Goal: Transaction & Acquisition: Purchase product/service

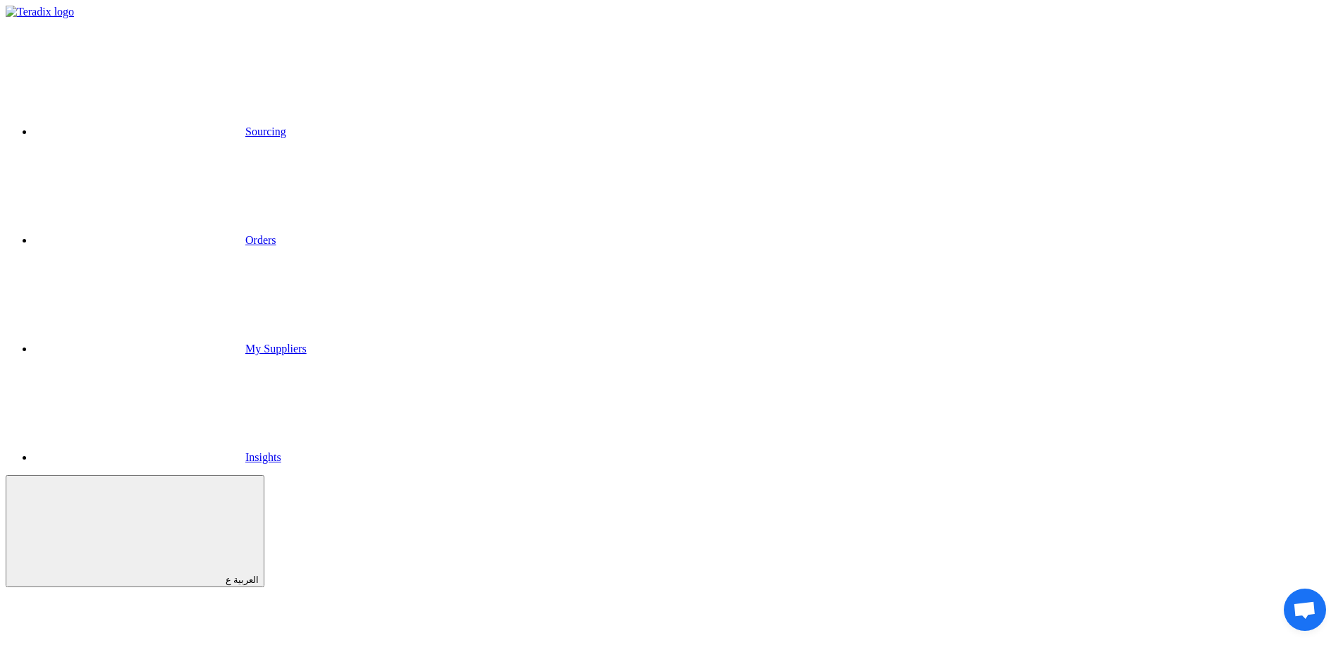
click at [286, 125] on link "Sourcing" at bounding box center [160, 131] width 252 height 12
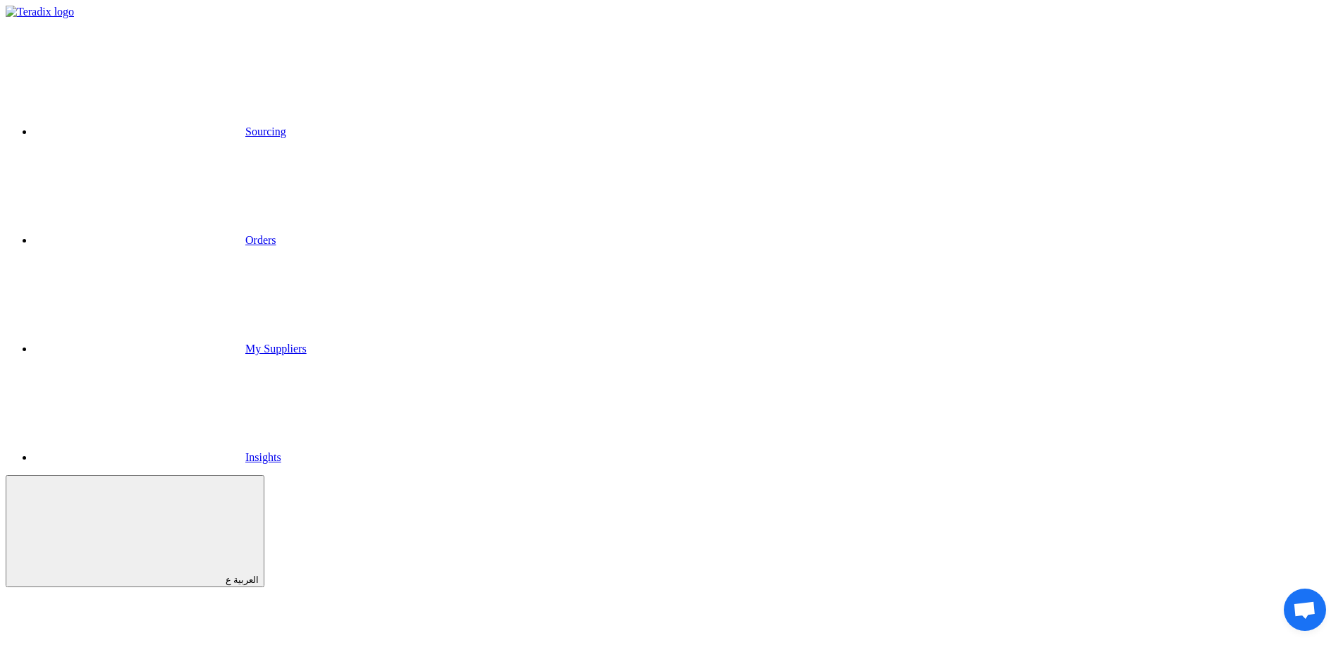
copy span "RFx for Category Lighting"
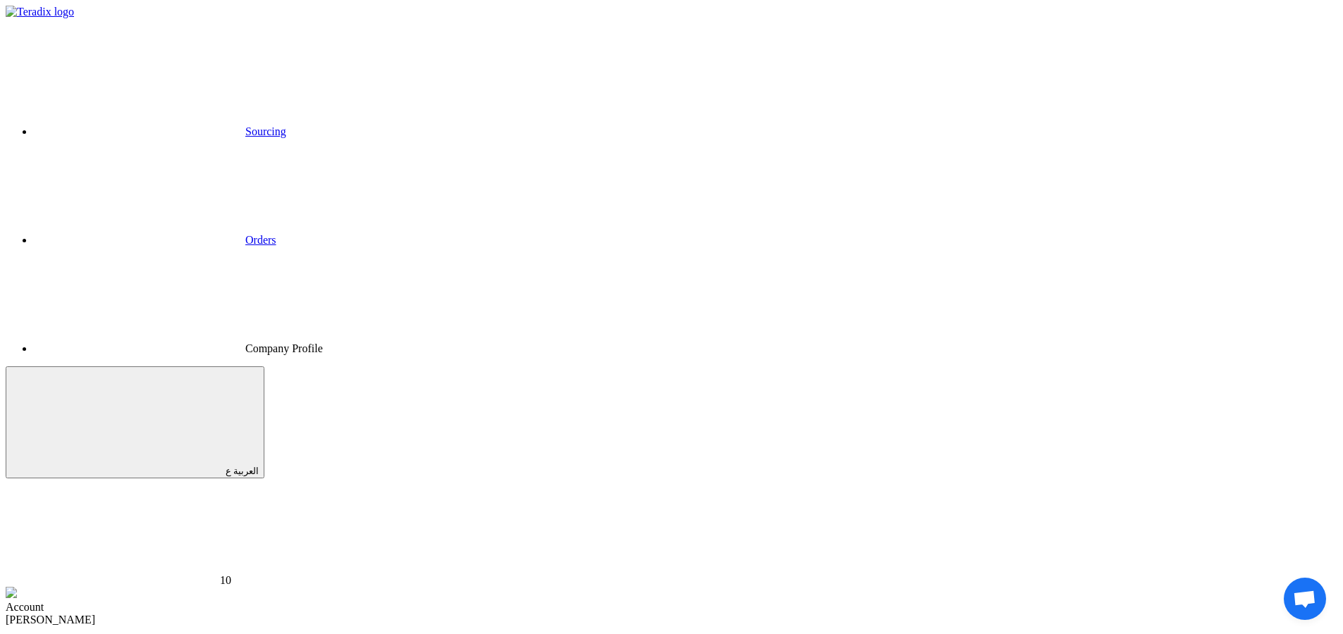
click at [286, 125] on link "Sourcing" at bounding box center [160, 131] width 252 height 12
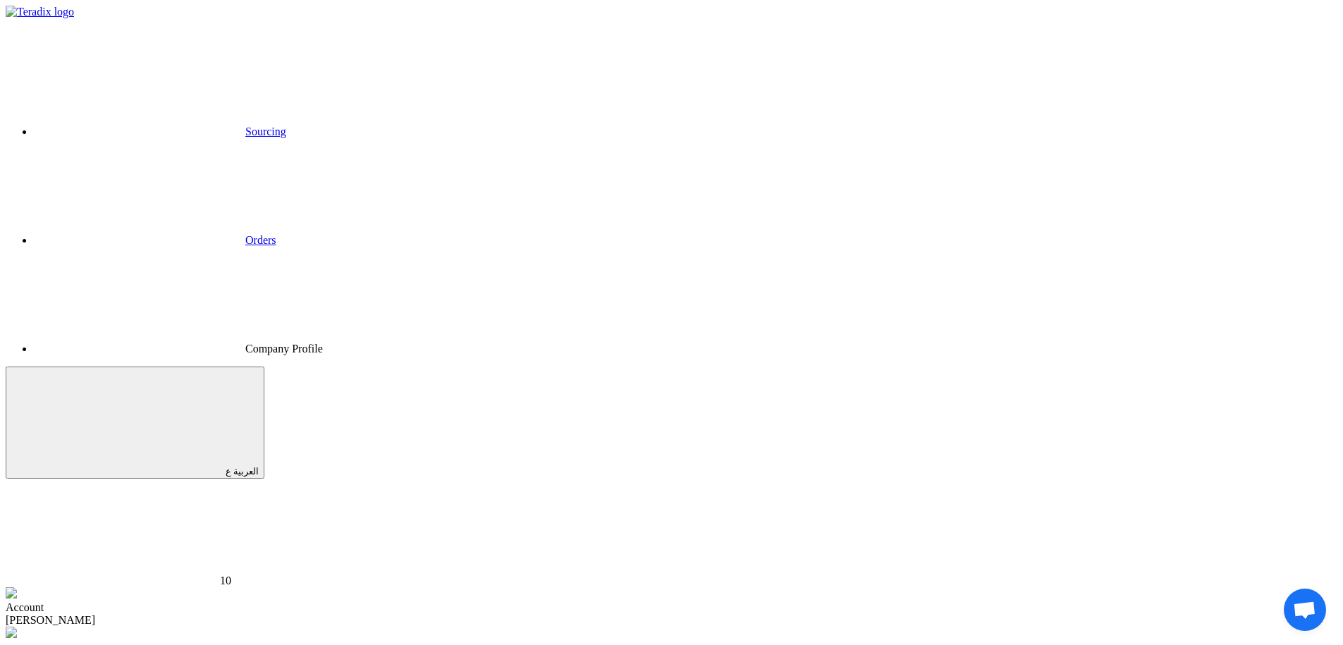
click at [1088, 614] on div "[PERSON_NAME]" at bounding box center [671, 620] width 1331 height 13
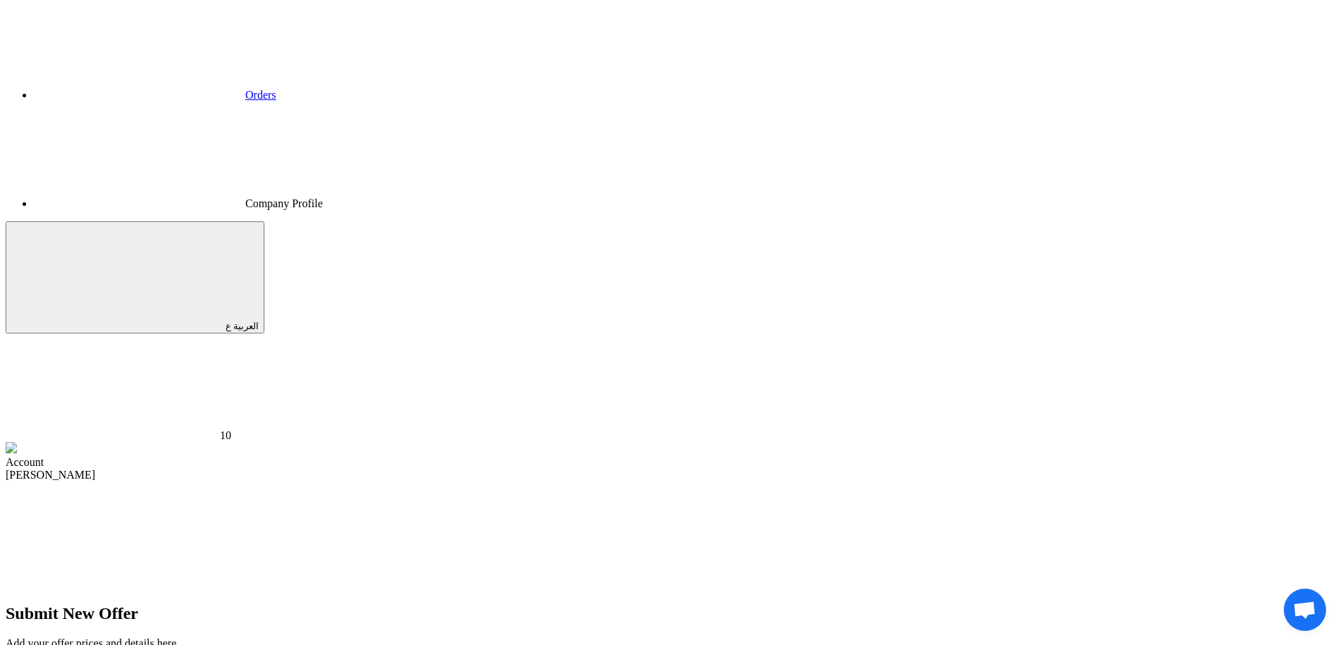
scroll to position [150, 0]
type input "10"
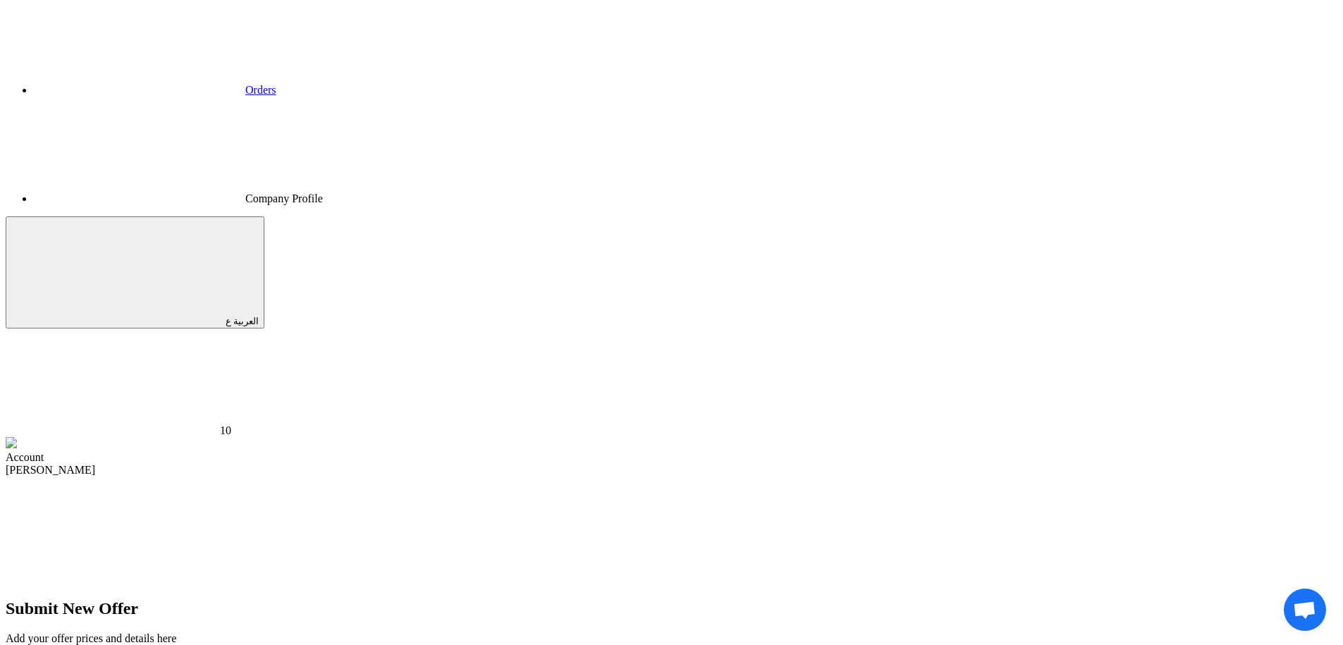
type input "10"
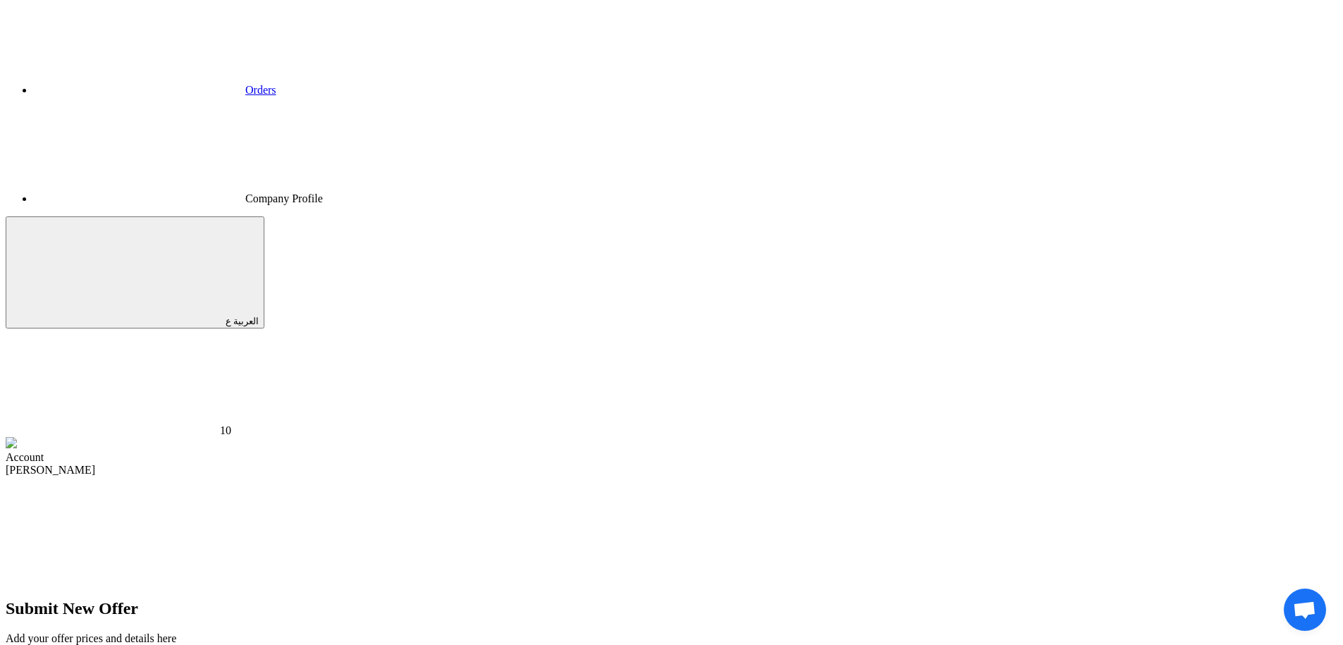
type input "1"
type input "9"
type input "10"
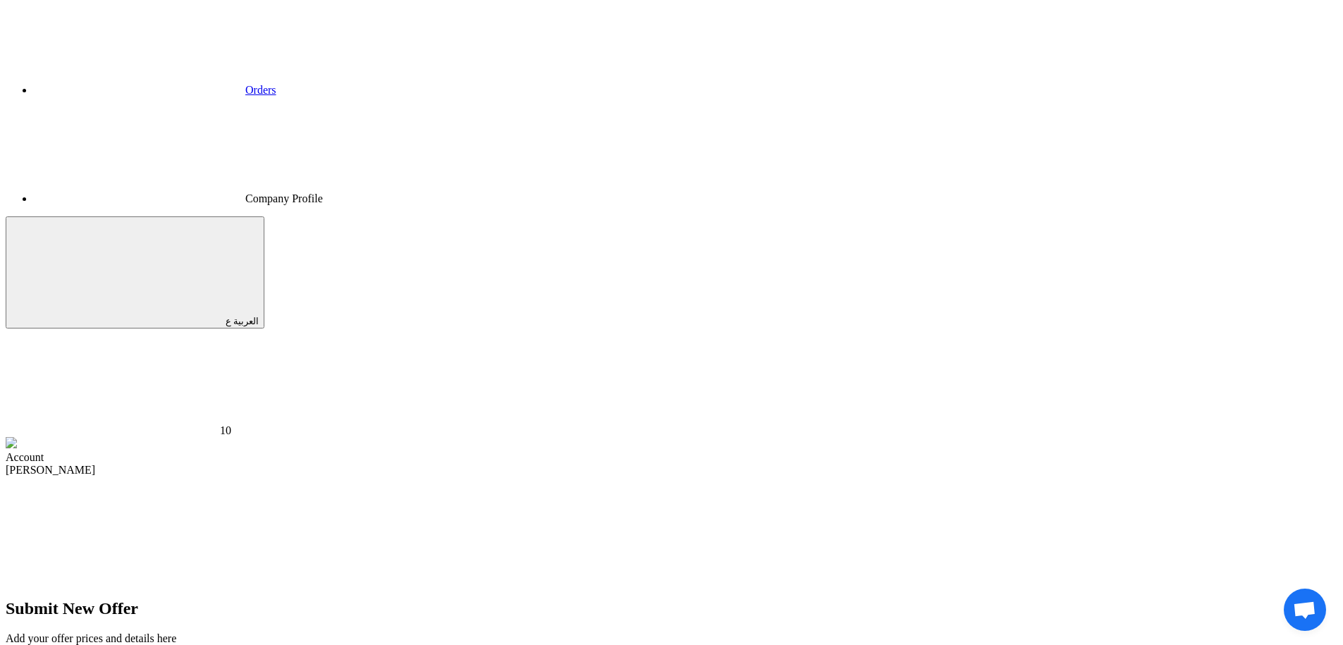
type input "10"
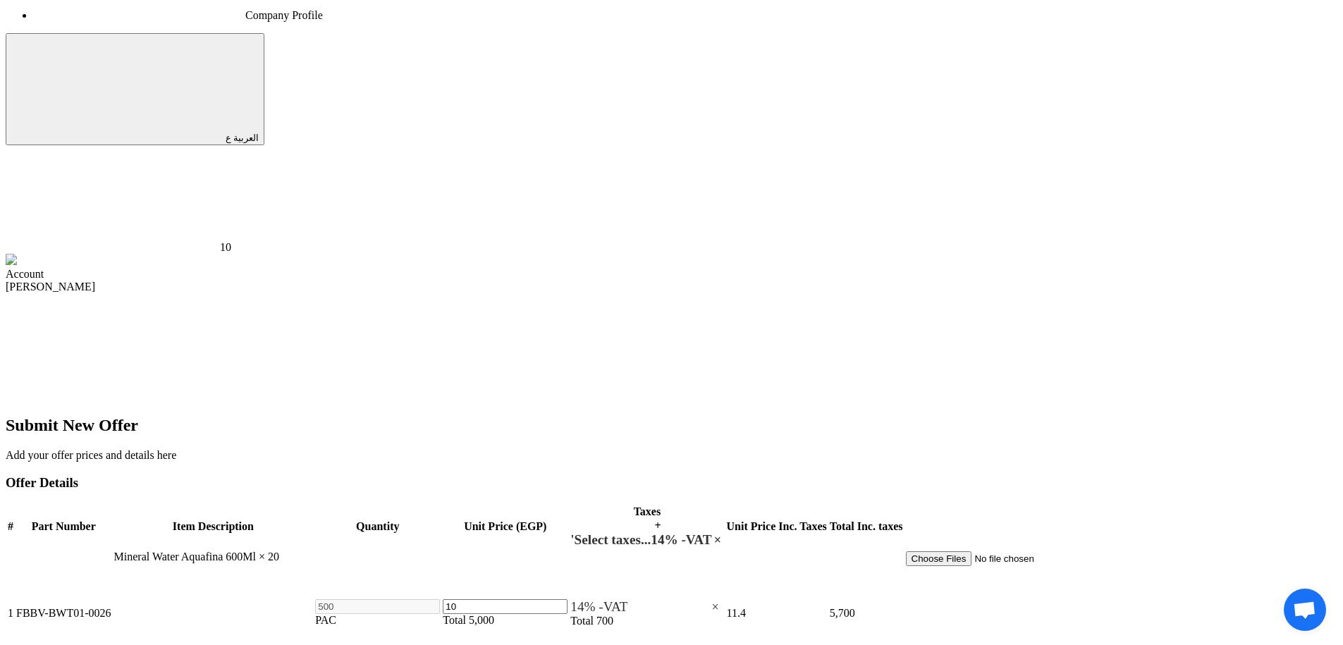
scroll to position [384, 0]
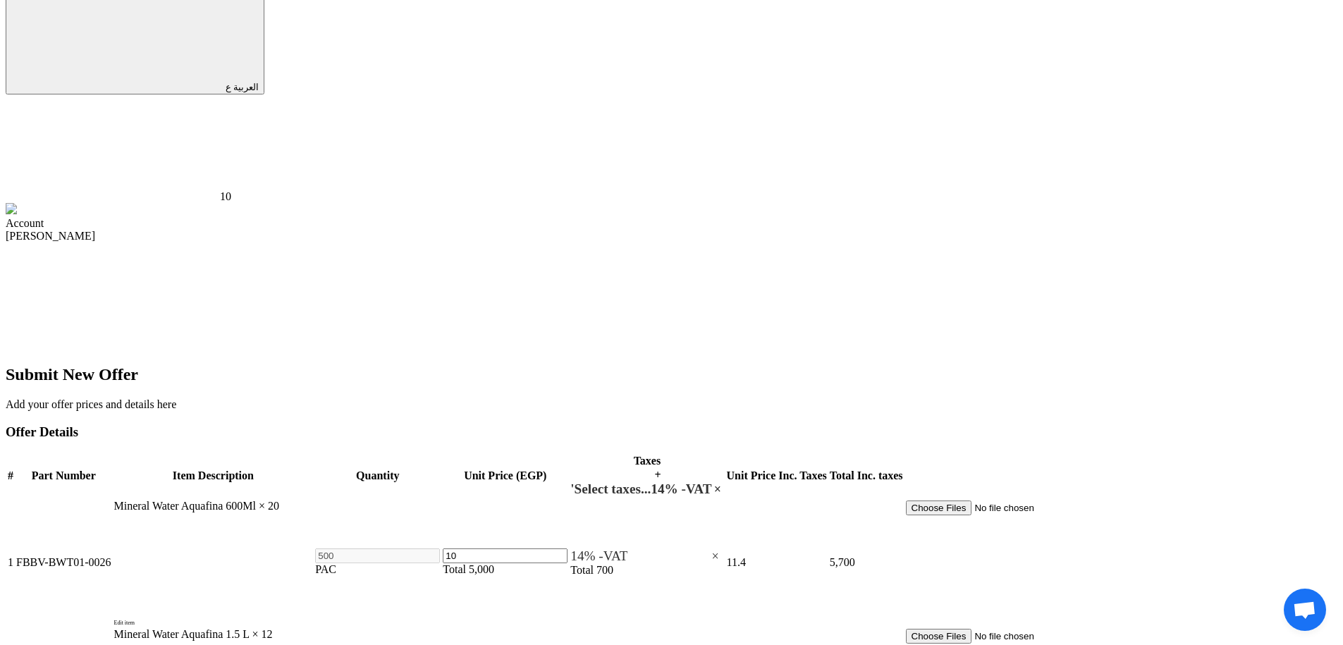
type input "10"
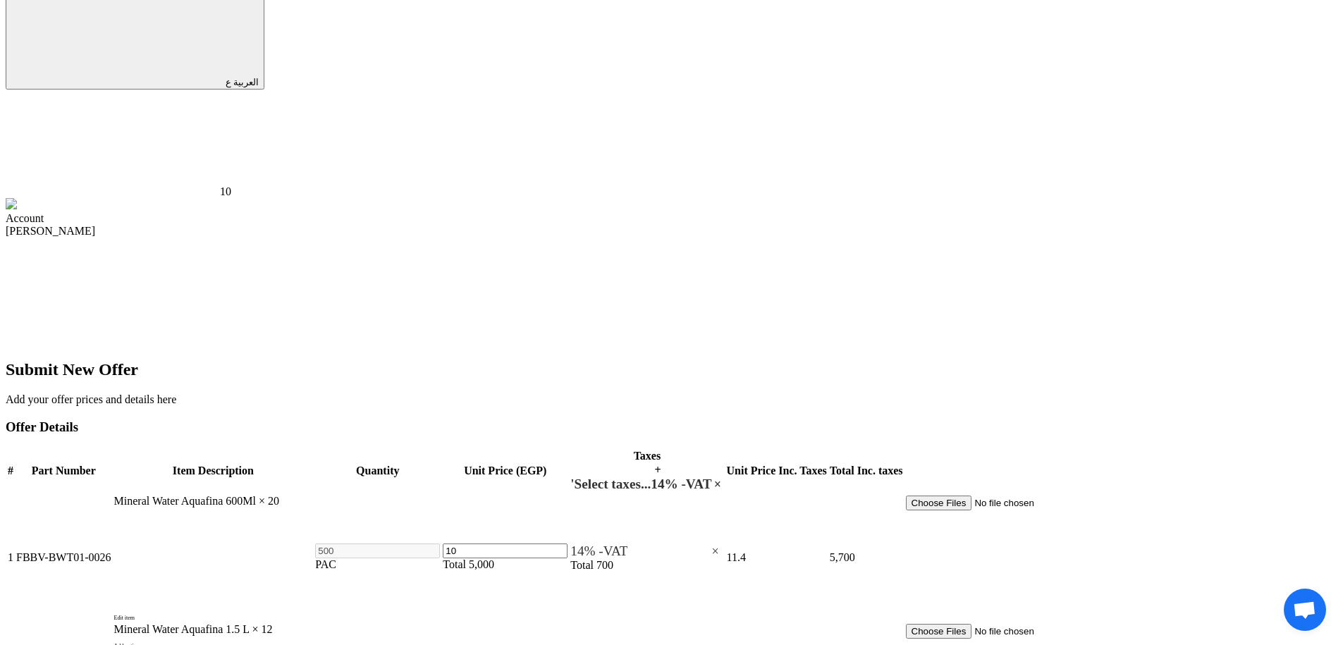
type input "10"
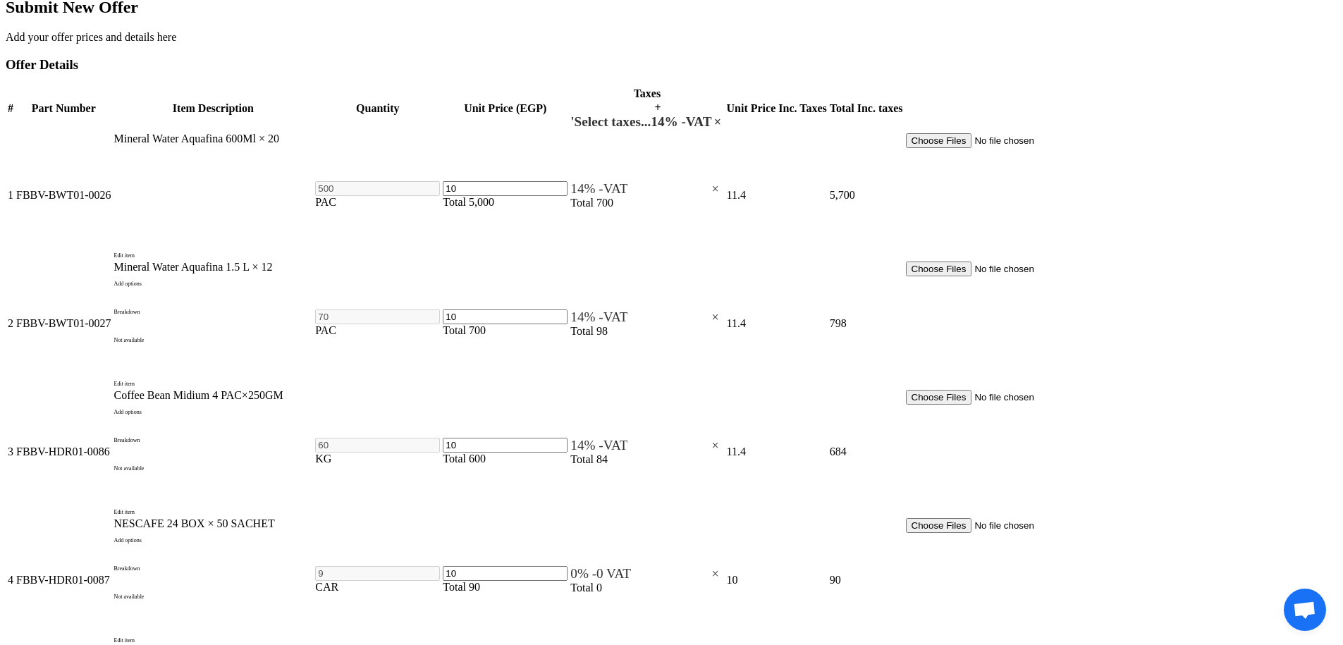
scroll to position [755, 0]
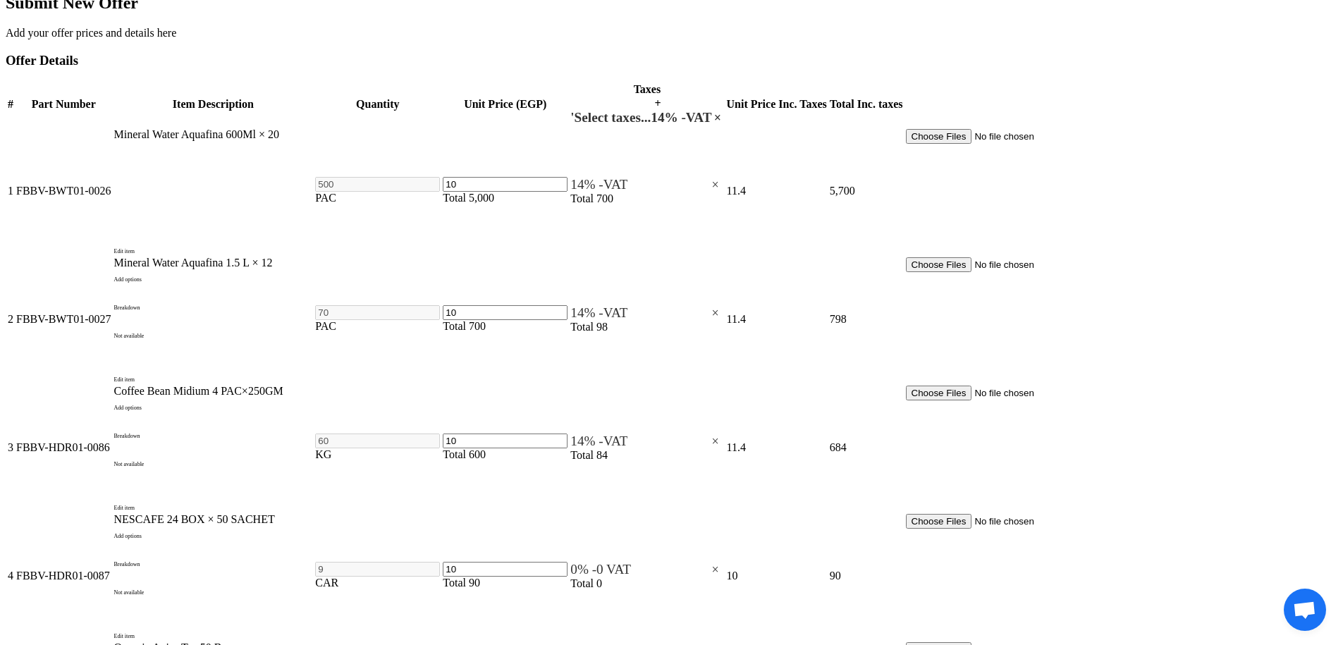
type input "8/31/2025"
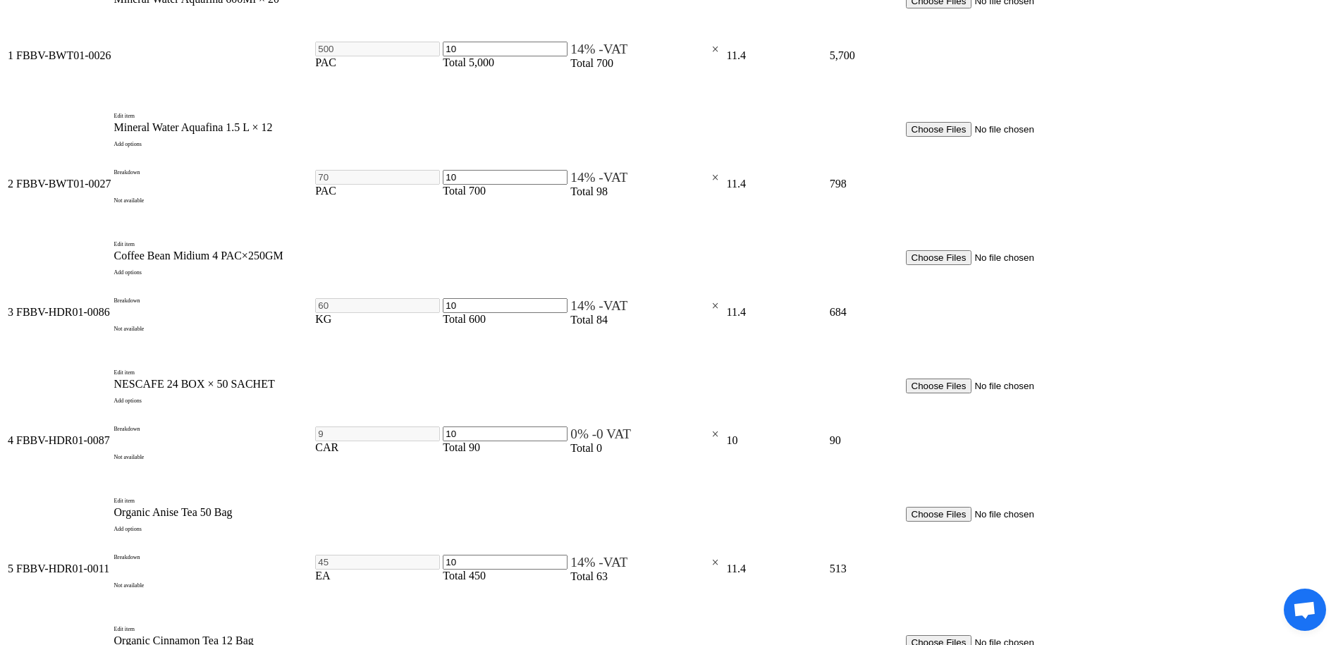
scroll to position [895, 0]
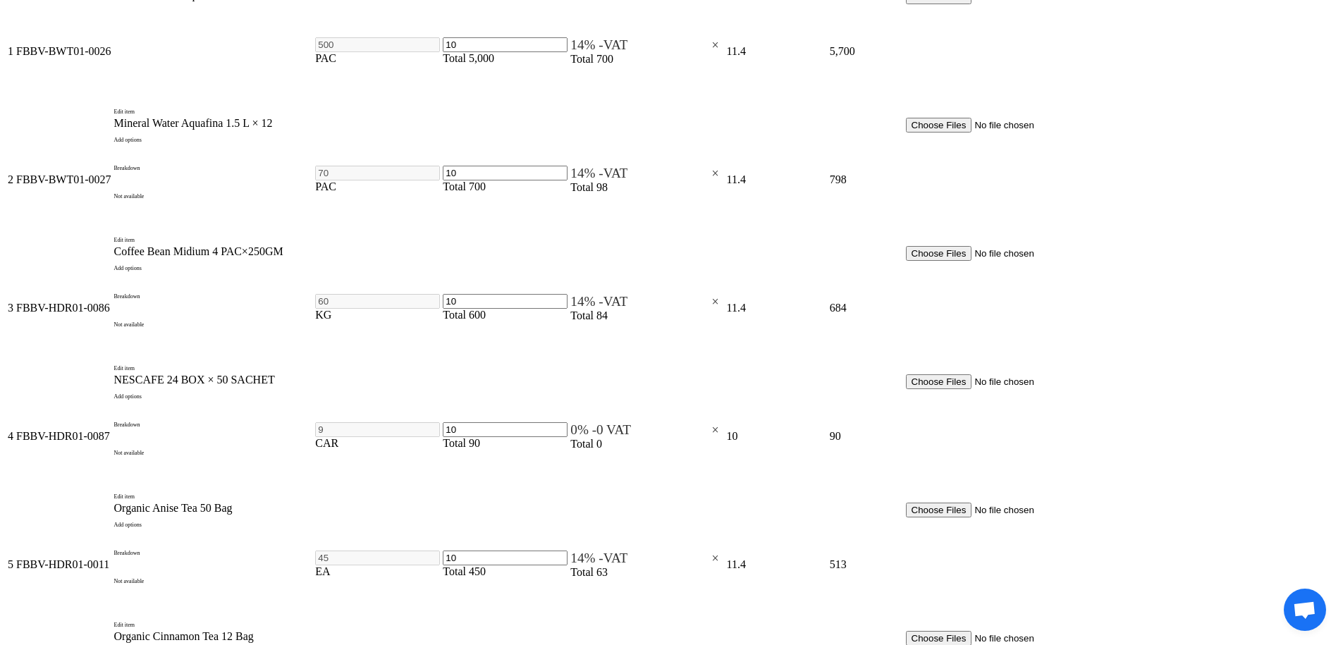
checkbox input "true"
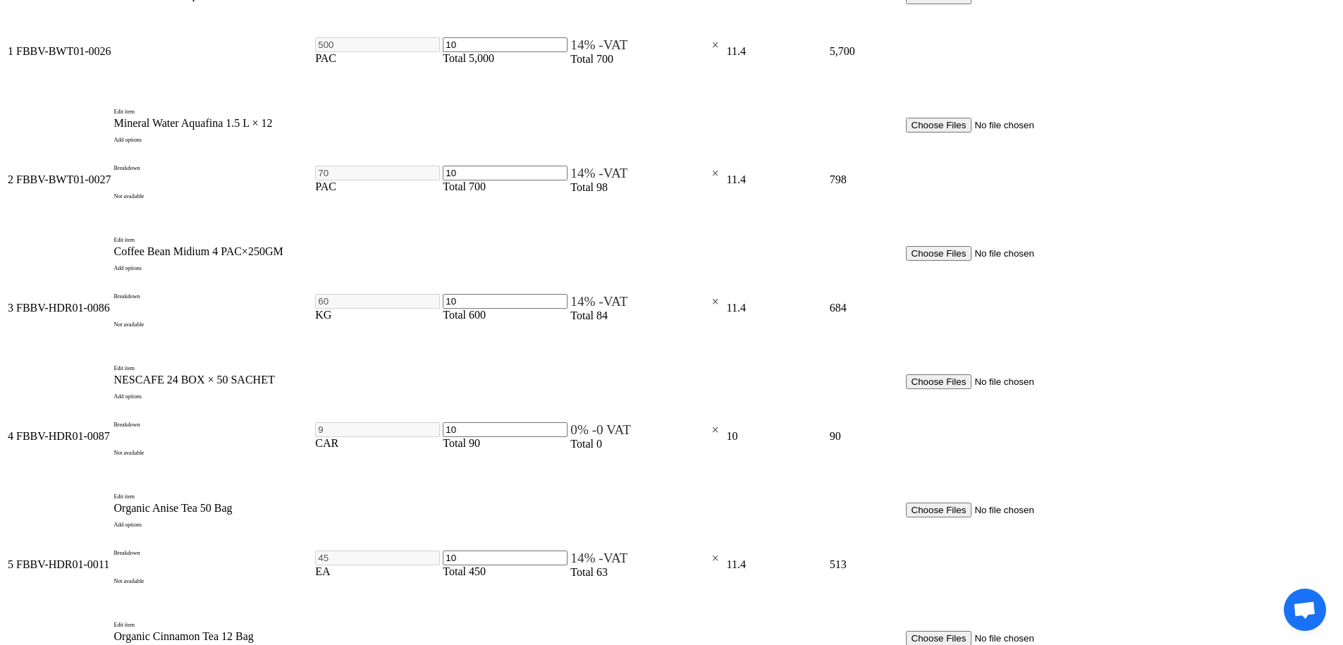
checkbox input "true"
type input "70"
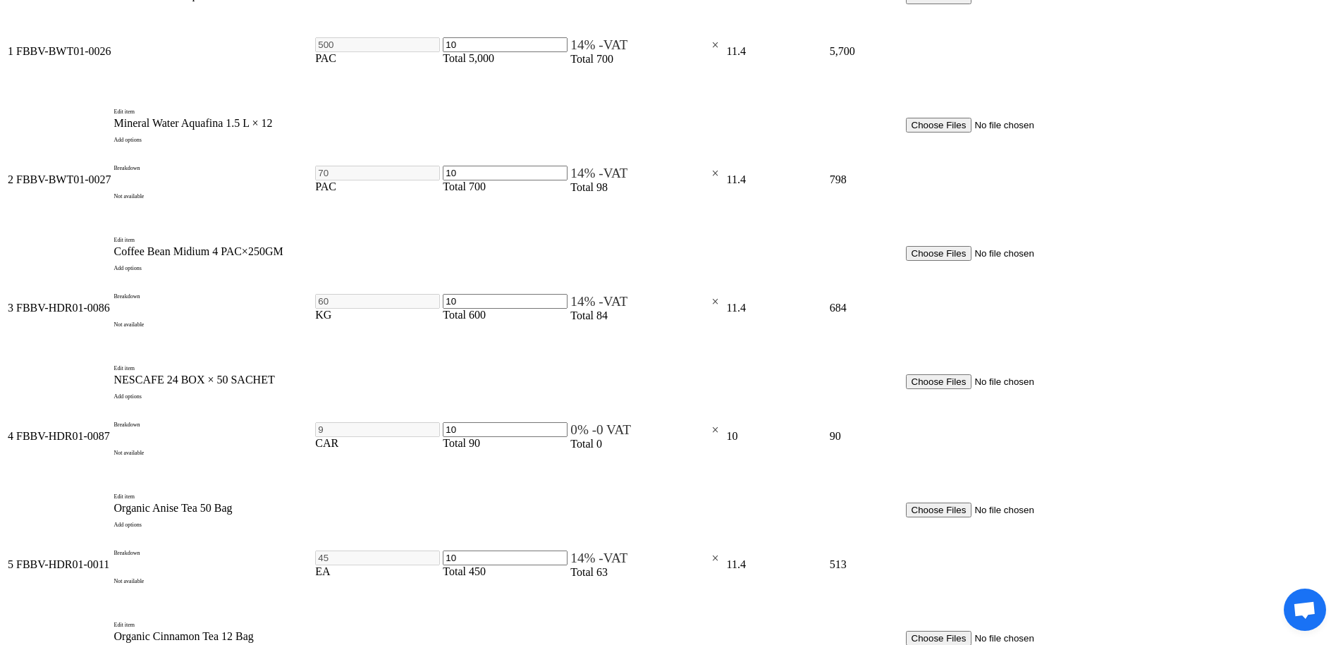
scroll to position [1, 0]
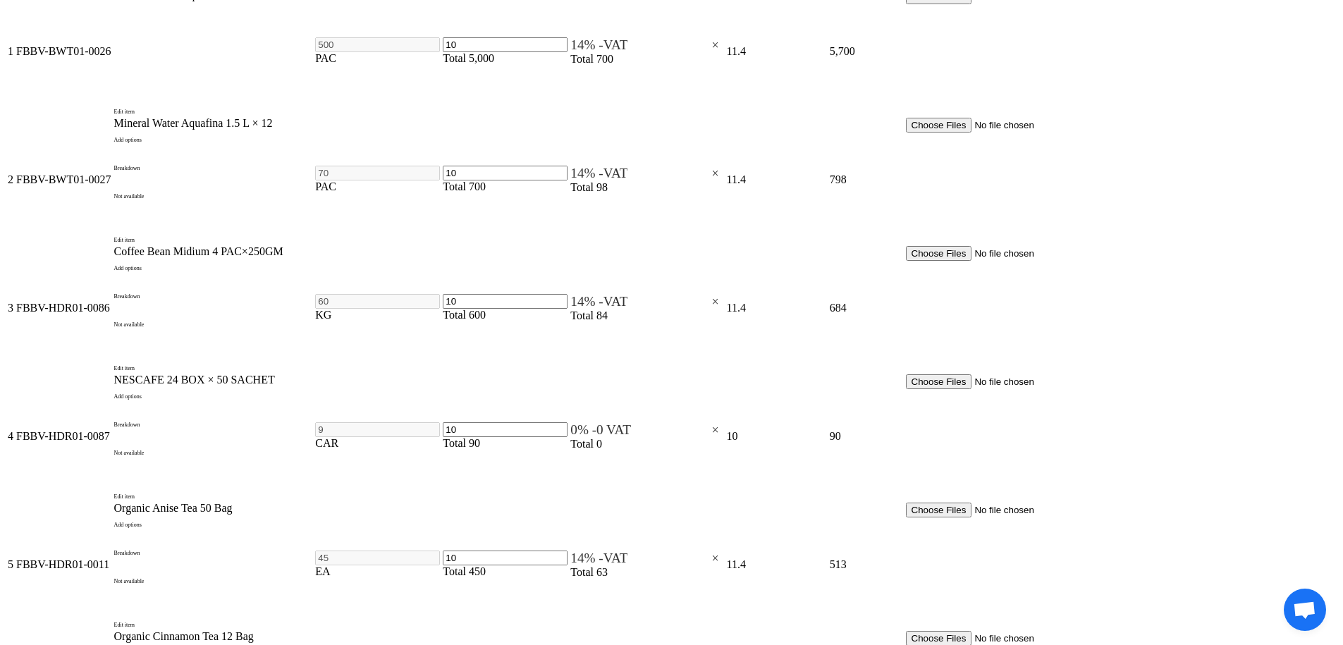
type input "1"
type input "25"
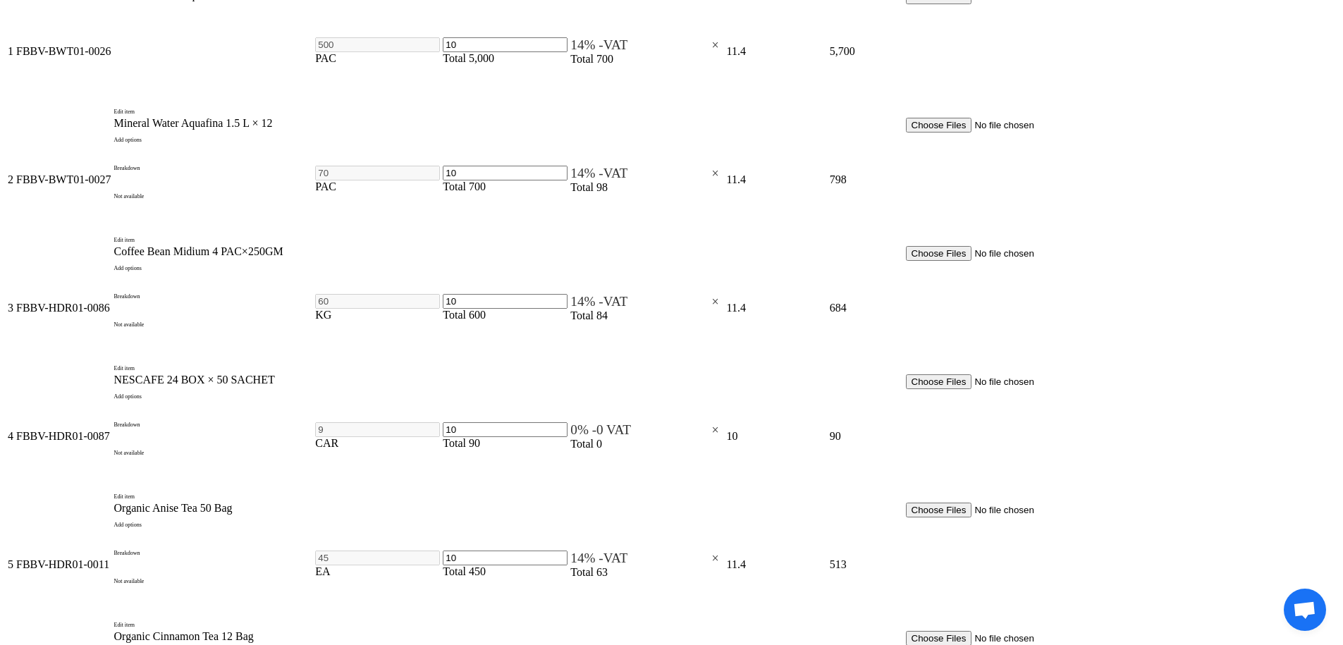
type input "75"
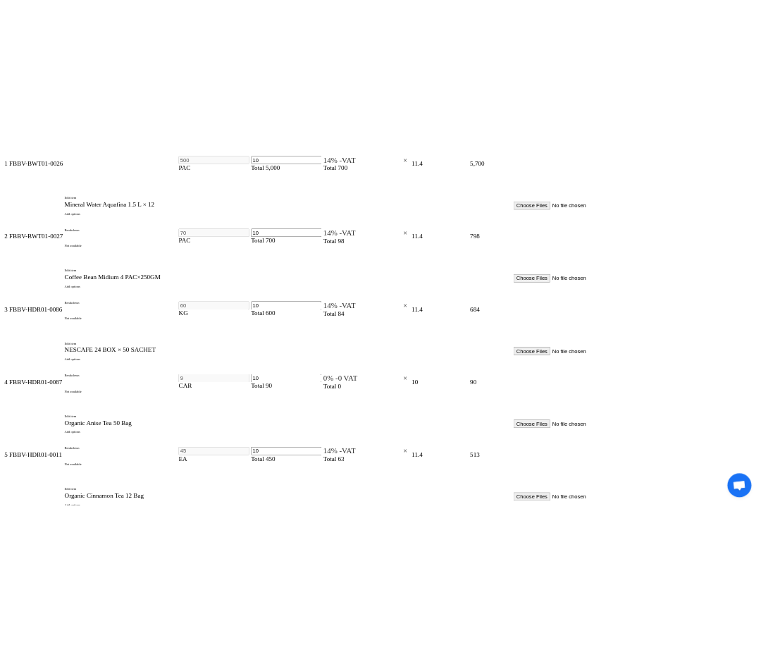
scroll to position [927, 0]
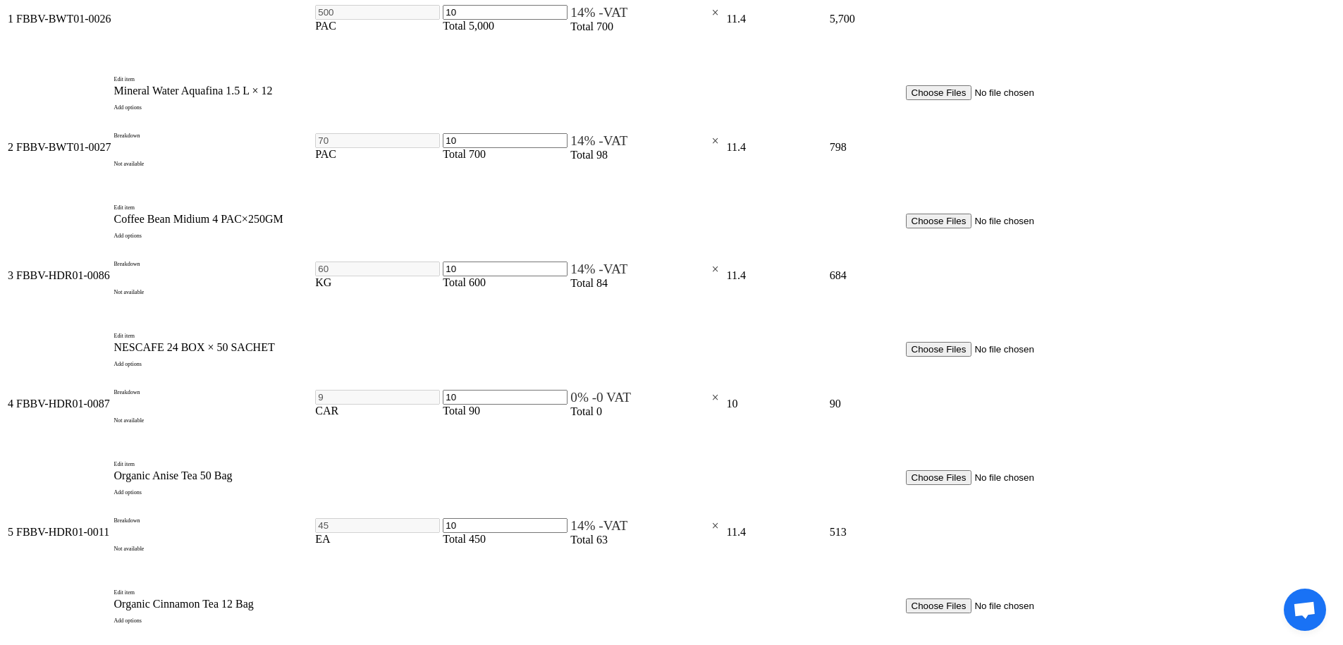
type input "30"
type input "90"
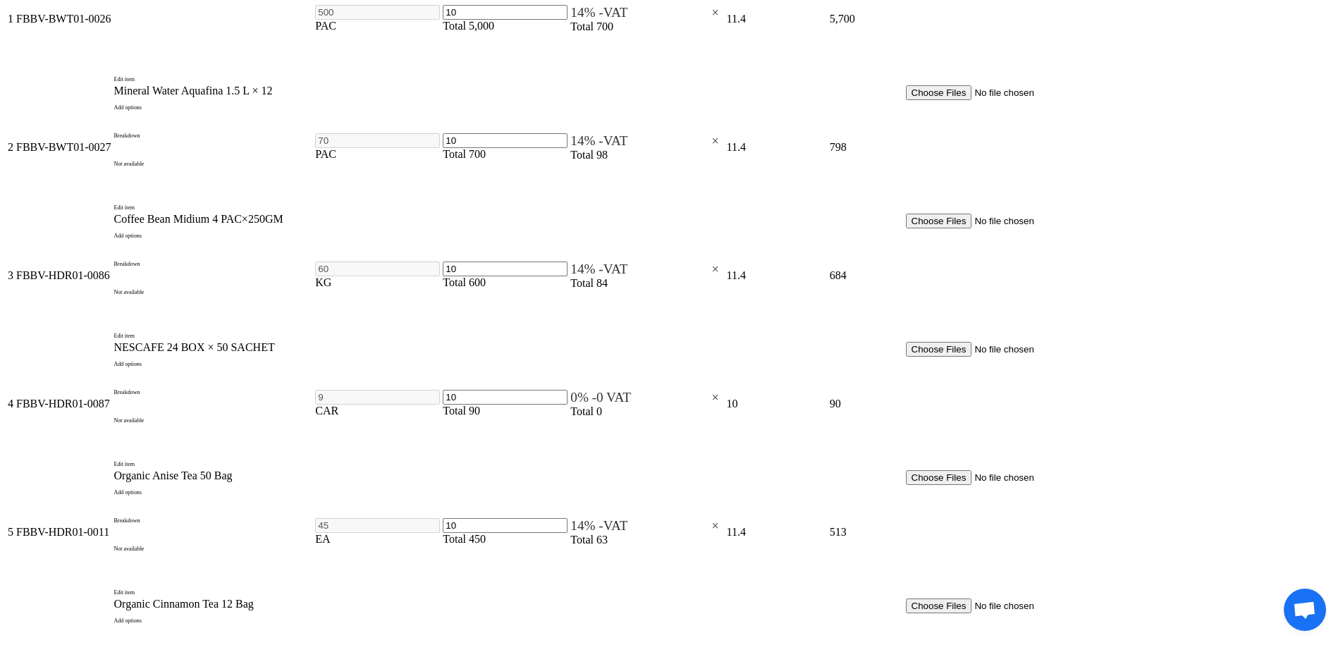
checkbox input "true"
type input "100"
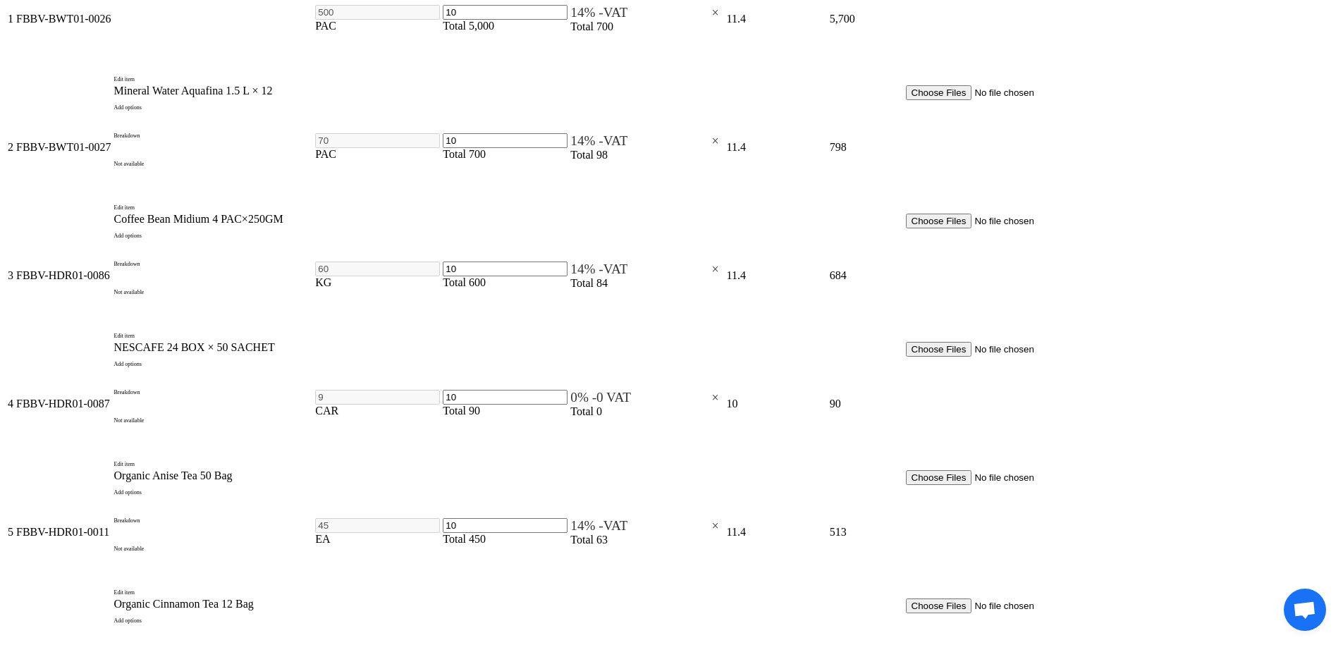
drag, startPoint x: 1006, startPoint y: 550, endPoint x: 913, endPoint y: 306, distance: 261.6
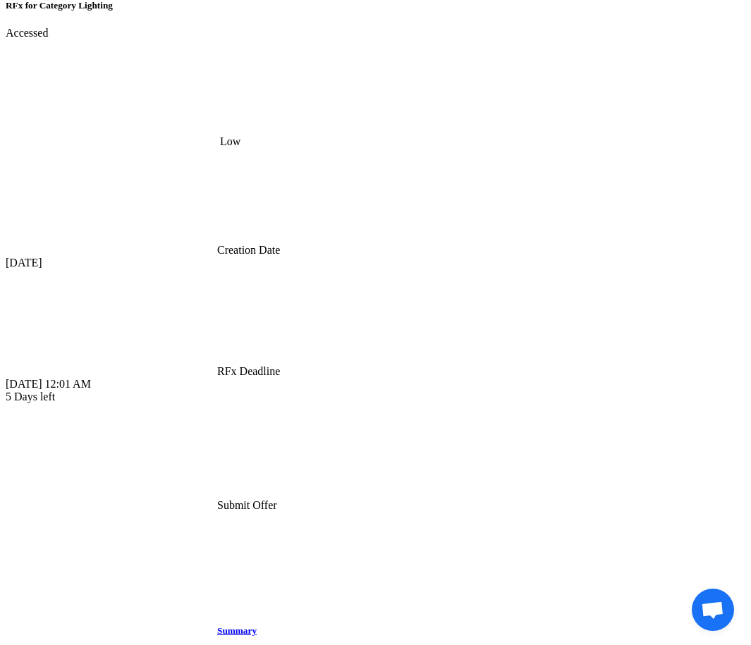
scroll to position [757, 0]
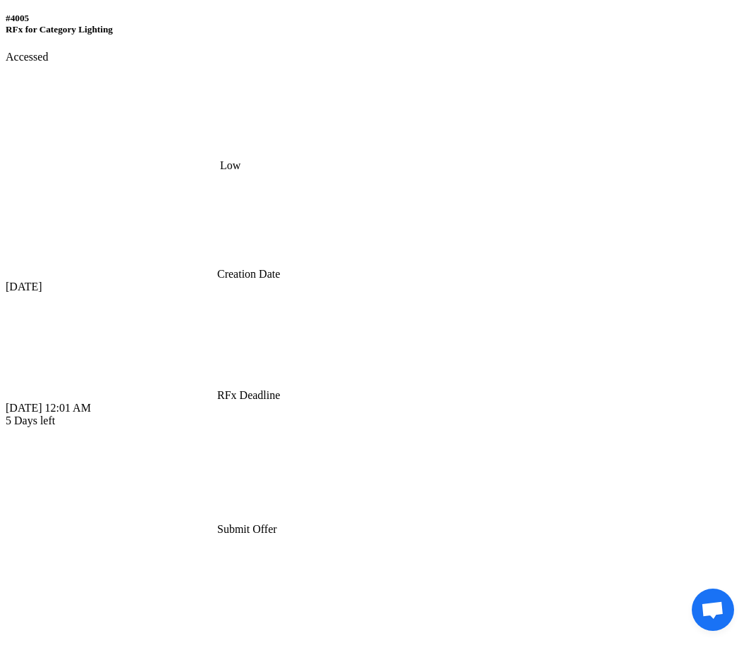
scroll to position [1111, 0]
